Goal: Task Accomplishment & Management: Manage account settings

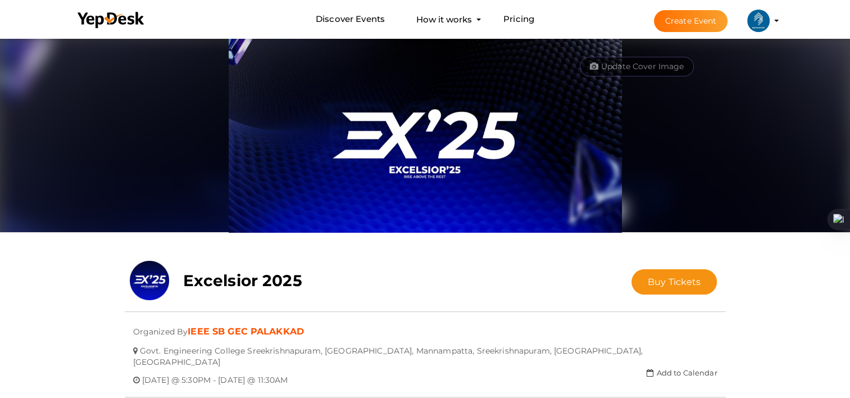
click at [770, 20] on profile-pic at bounding box center [758, 20] width 22 height 8
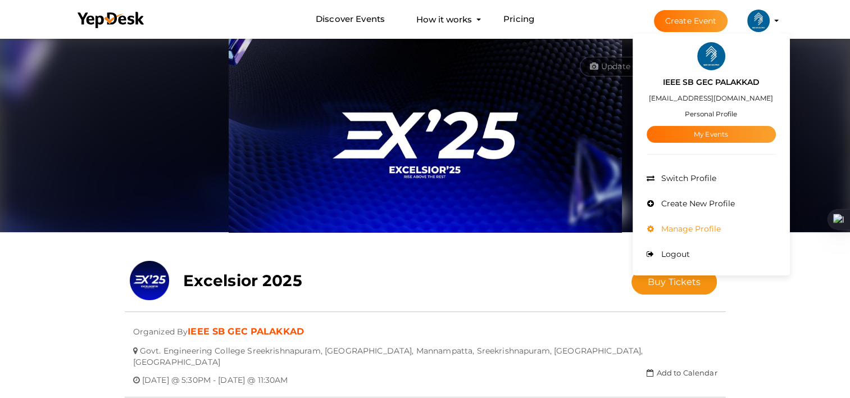
click at [680, 234] on li "Manage Profile" at bounding box center [711, 228] width 129 height 25
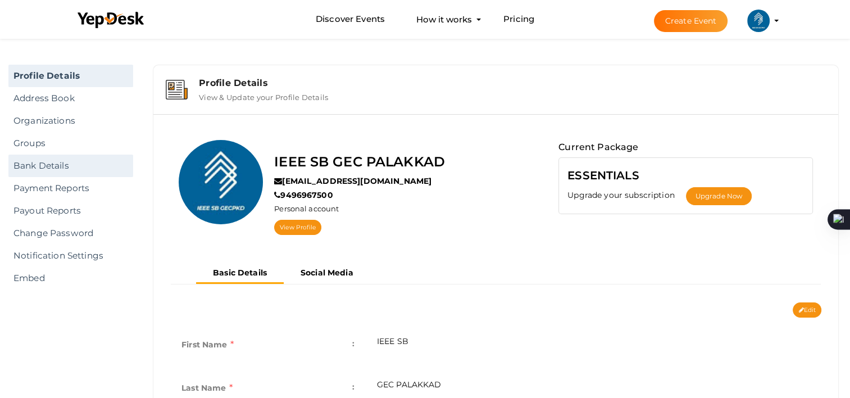
click at [48, 169] on link "Bank Details" at bounding box center [70, 166] width 125 height 22
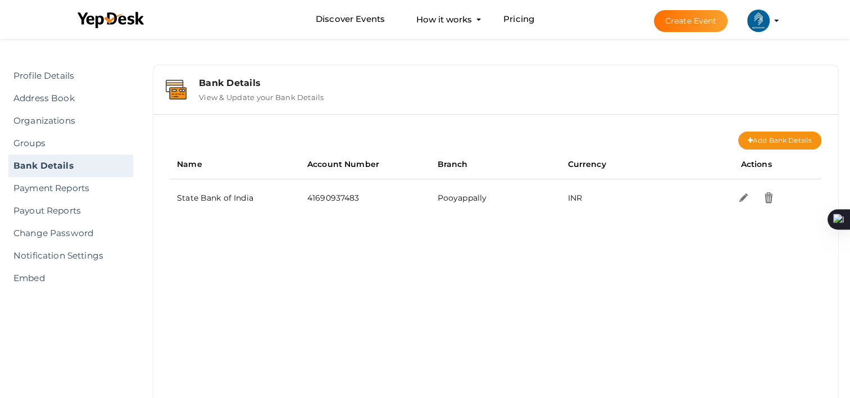
click at [230, 82] on div "Bank Details" at bounding box center [512, 83] width 627 height 11
click at [70, 185] on link "Payment Reports" at bounding box center [70, 188] width 125 height 22
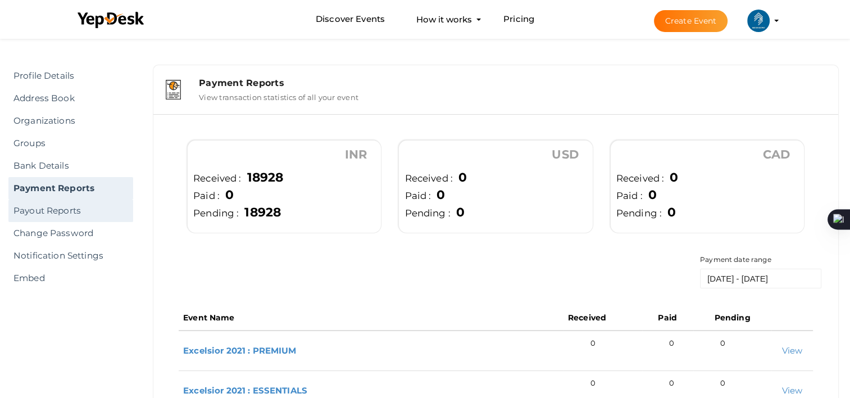
click at [74, 219] on link "Payout Reports" at bounding box center [70, 210] width 125 height 22
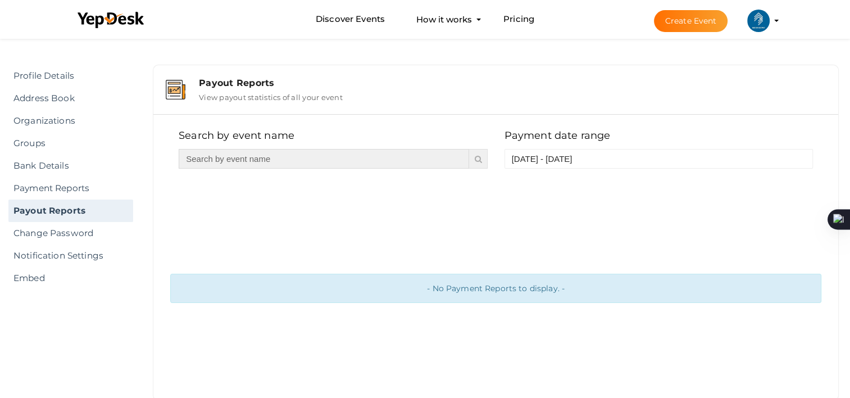
click at [213, 159] on input "text" at bounding box center [324, 159] width 290 height 20
type input "Excelsior"
click at [480, 160] on icon at bounding box center [477, 159] width 7 height 8
click at [235, 88] on div "Payout Reports" at bounding box center [512, 83] width 627 height 11
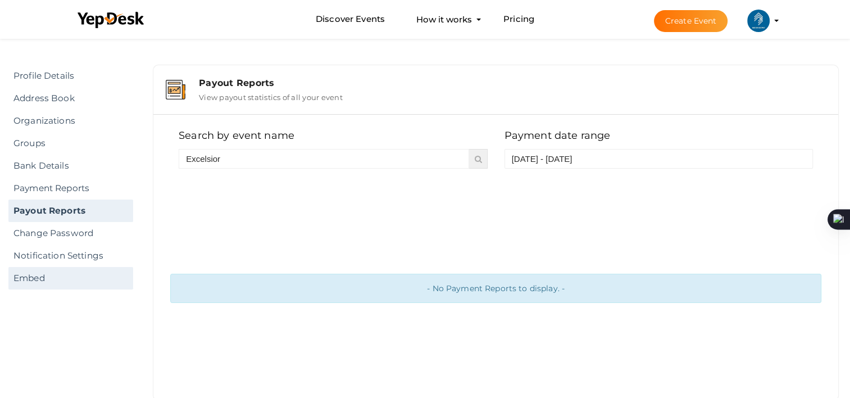
click at [48, 278] on link "Embed" at bounding box center [70, 278] width 125 height 22
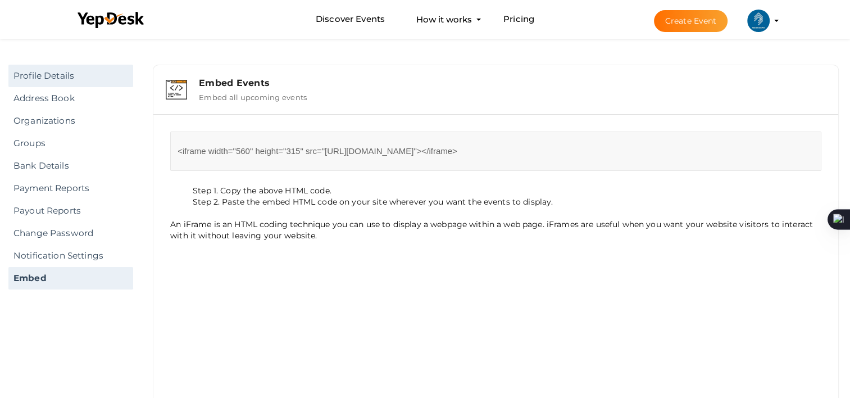
click at [69, 78] on link "Profile Details" at bounding box center [70, 76] width 125 height 22
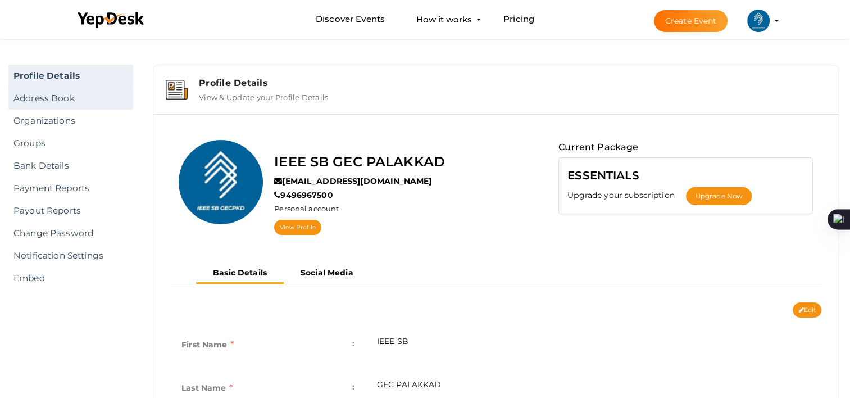
click at [79, 94] on link "Address Book" at bounding box center [70, 98] width 125 height 22
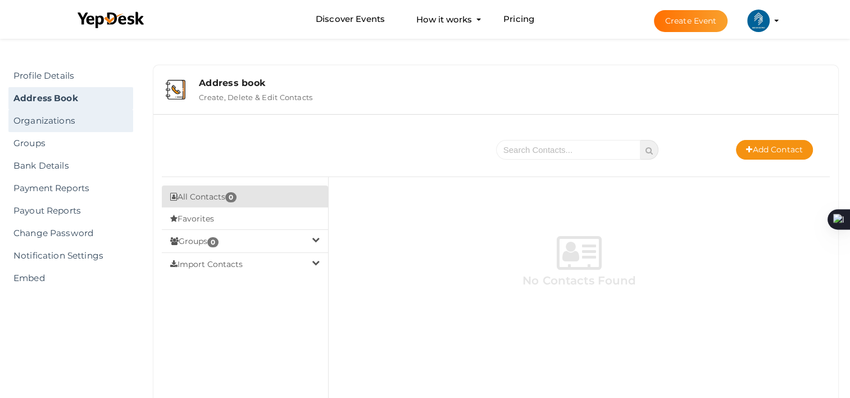
click at [65, 128] on link "Organizations" at bounding box center [70, 121] width 125 height 22
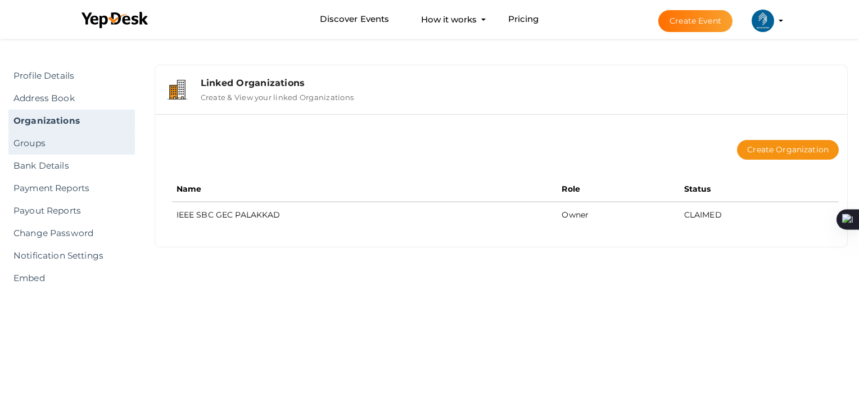
click at [29, 148] on link "Groups" at bounding box center [71, 143] width 126 height 22
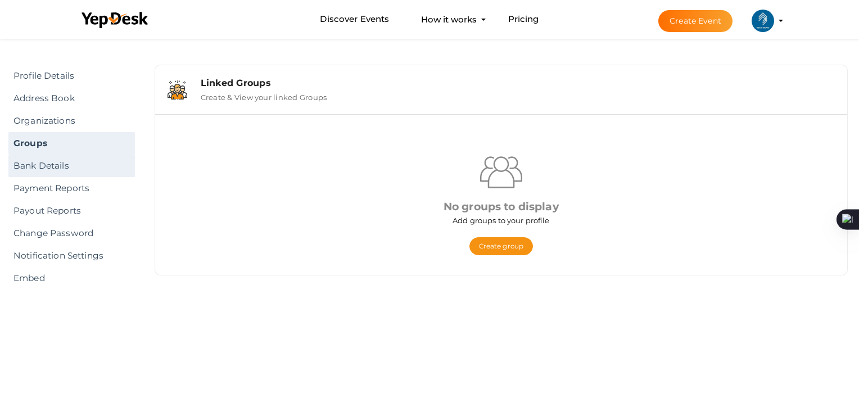
click at [47, 167] on link "Bank Details" at bounding box center [71, 166] width 126 height 22
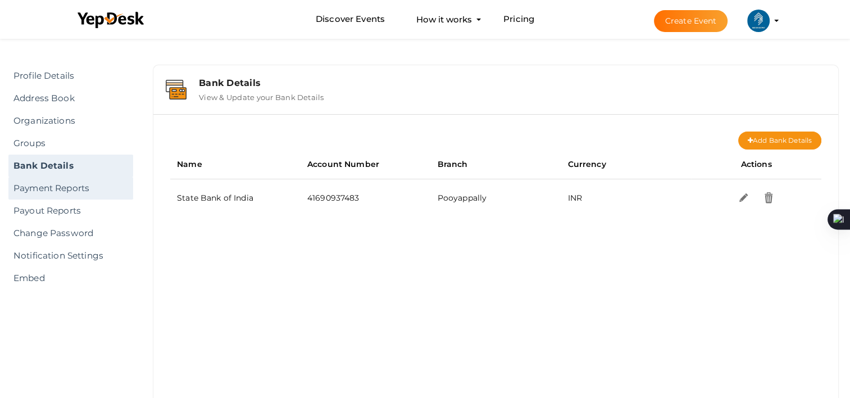
click at [43, 184] on link "Payment Reports" at bounding box center [70, 188] width 125 height 22
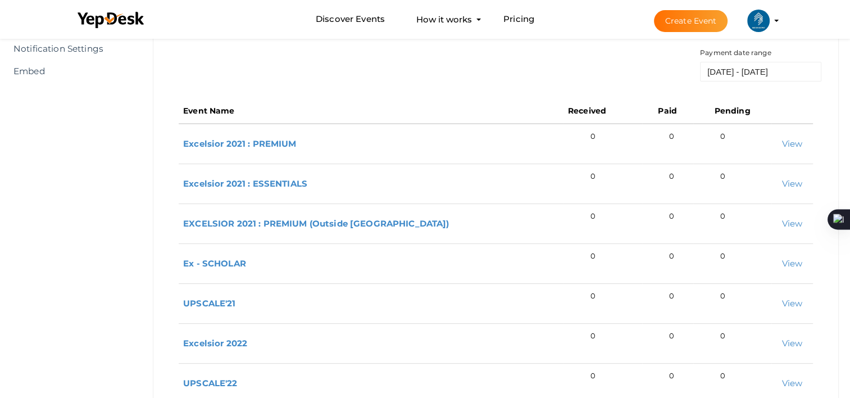
scroll to position [338, 0]
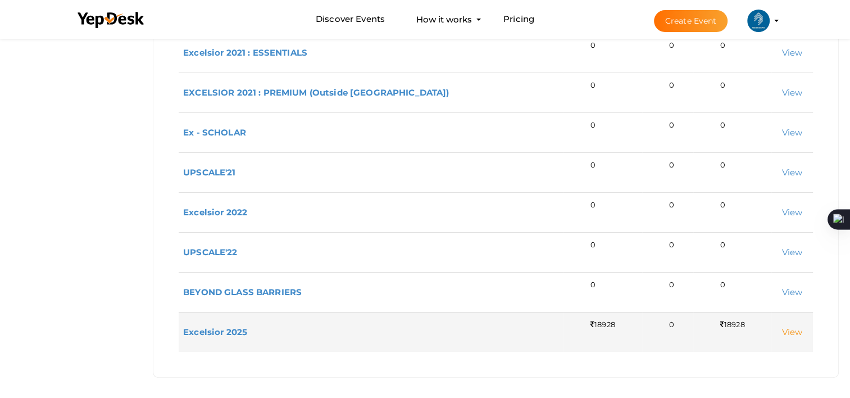
click at [784, 331] on link "View" at bounding box center [792, 331] width 21 height 11
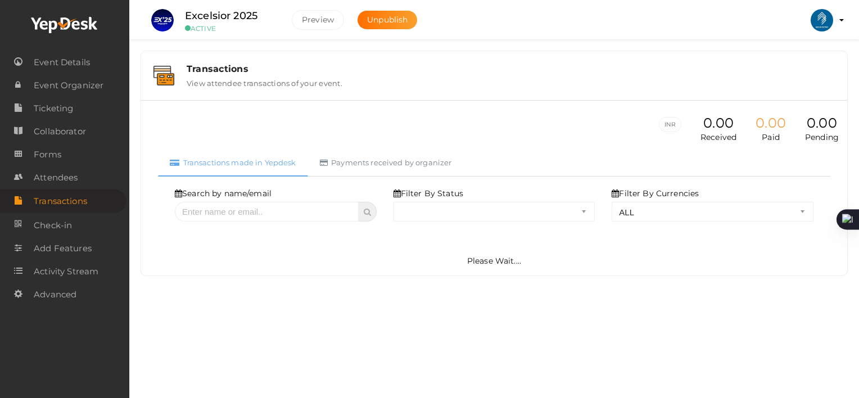
select select "ALL"
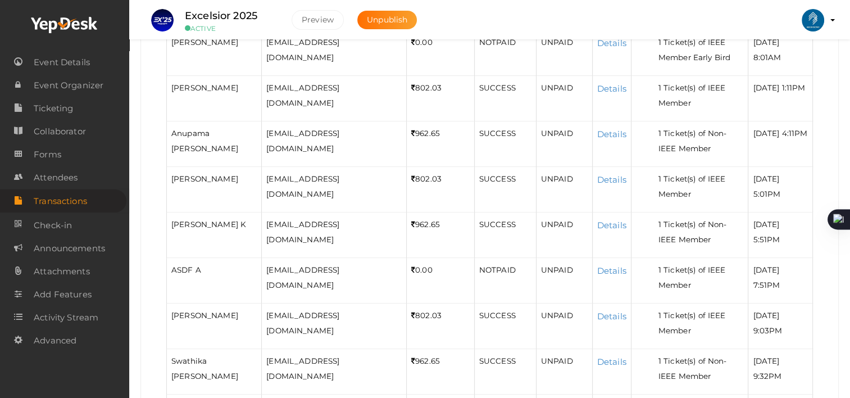
scroll to position [84, 0]
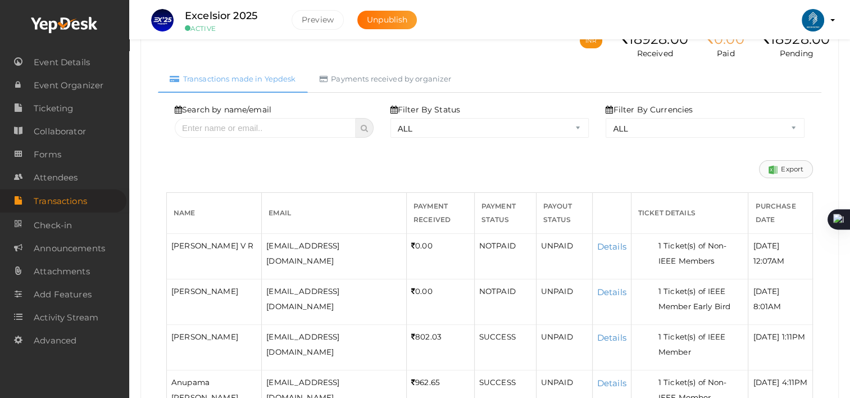
click at [789, 175] on link "Export" at bounding box center [786, 169] width 54 height 18
click at [418, 78] on link "Payments received by organizer" at bounding box center [386, 79] width 156 height 28
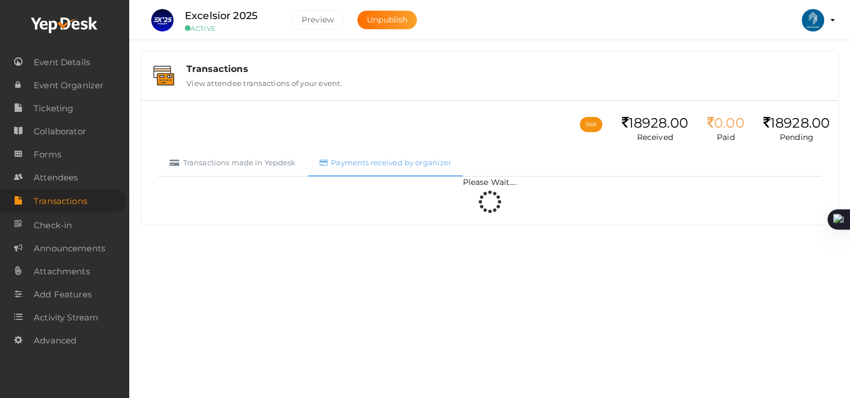
scroll to position [0, 0]
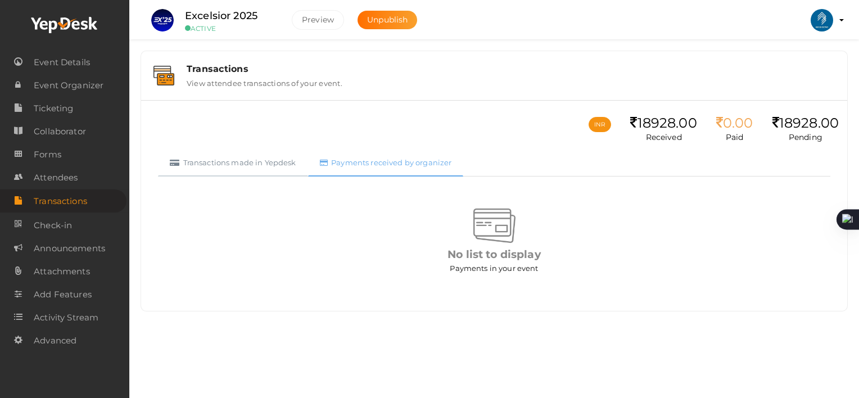
click at [260, 165] on link "Transactions made in Yepdesk" at bounding box center [233, 163] width 150 height 28
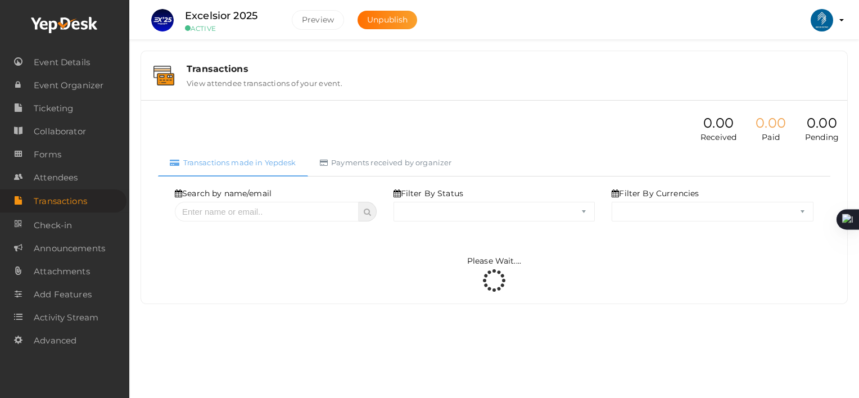
select select "ALL"
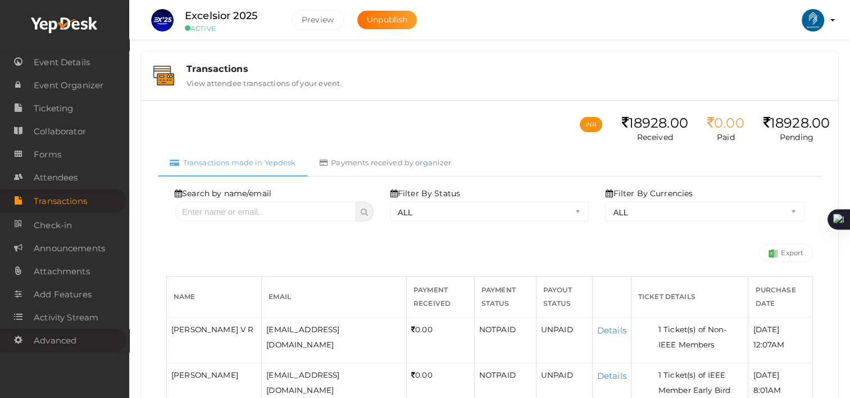
click at [53, 342] on span "Advanced" at bounding box center [55, 340] width 43 height 22
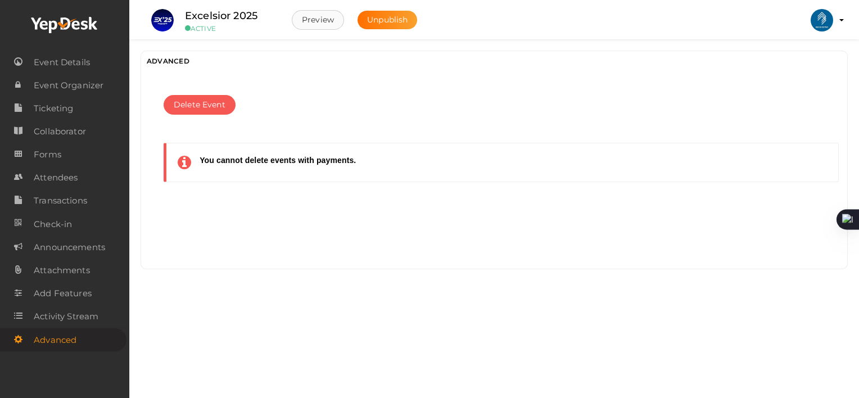
click at [315, 26] on button "Preview" at bounding box center [318, 20] width 52 height 20
click at [81, 206] on span "Transactions" at bounding box center [60, 200] width 53 height 22
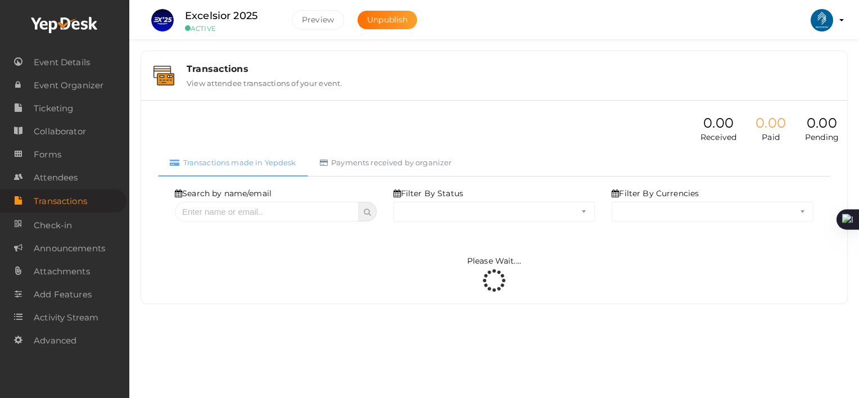
select select "ALL"
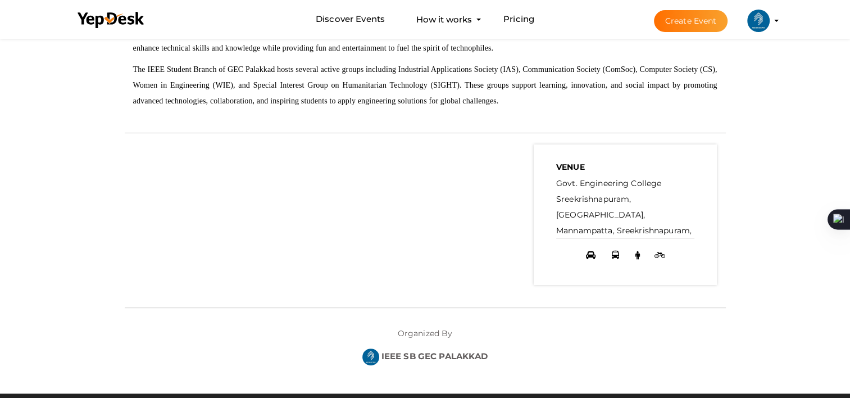
scroll to position [443, 0]
